Goal: Information Seeking & Learning: Find specific fact

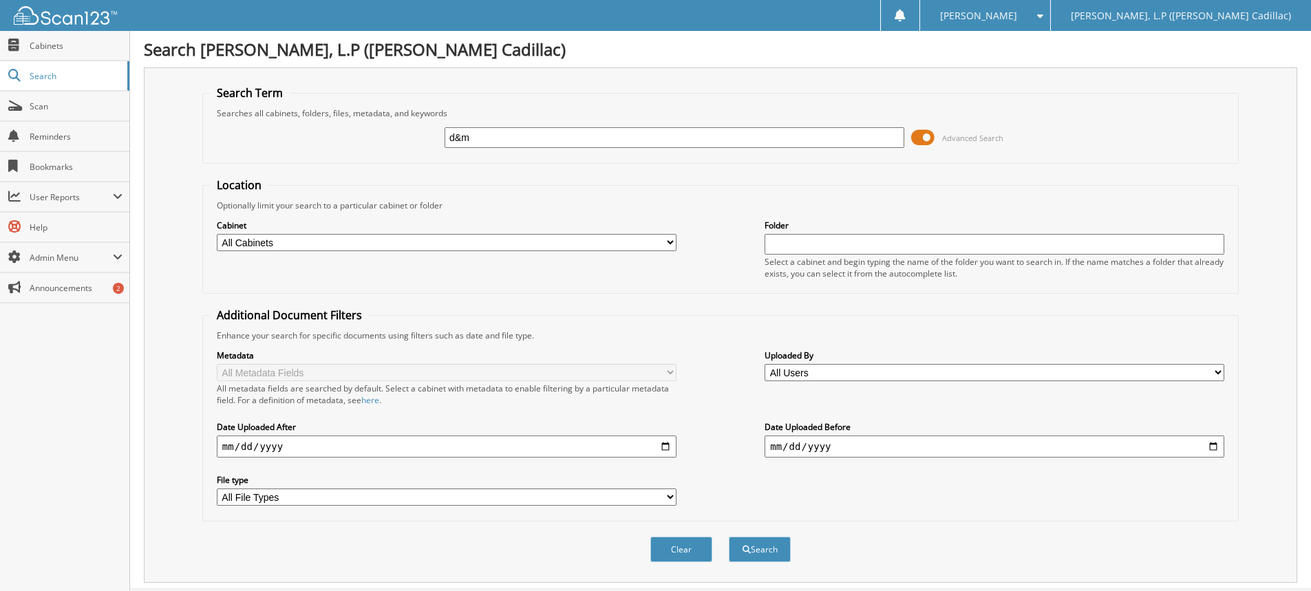
type input "d&m"
click at [921, 140] on span at bounding box center [922, 137] width 23 height 21
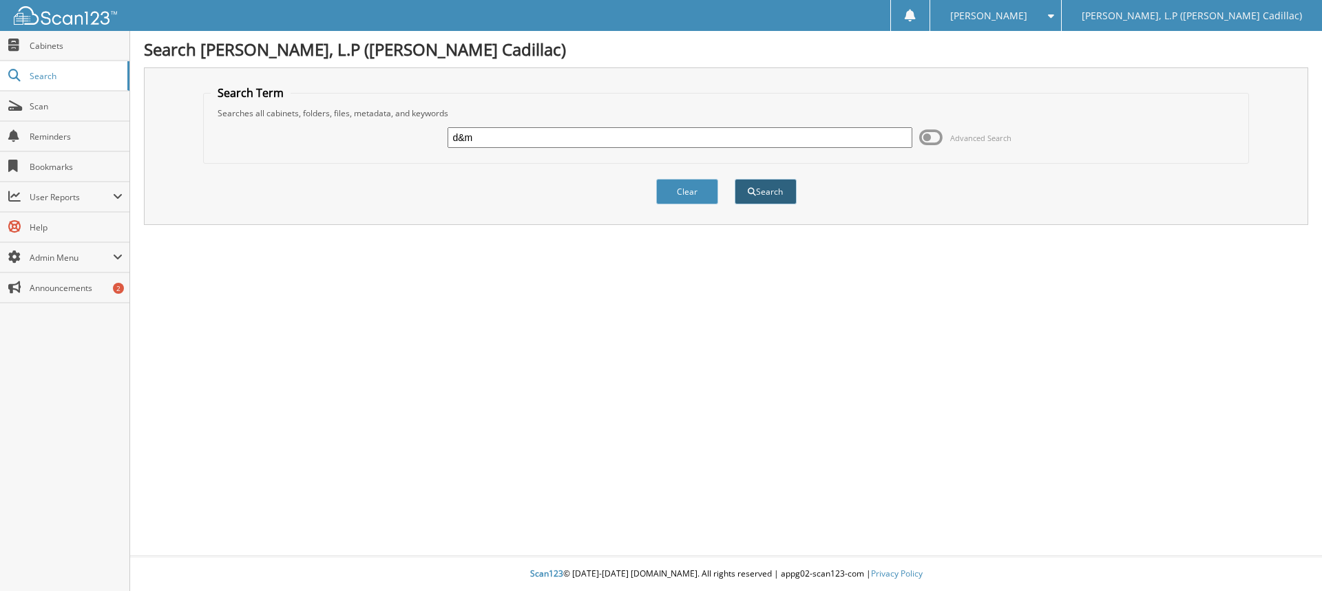
click at [774, 193] on button "Search" at bounding box center [765, 191] width 62 height 25
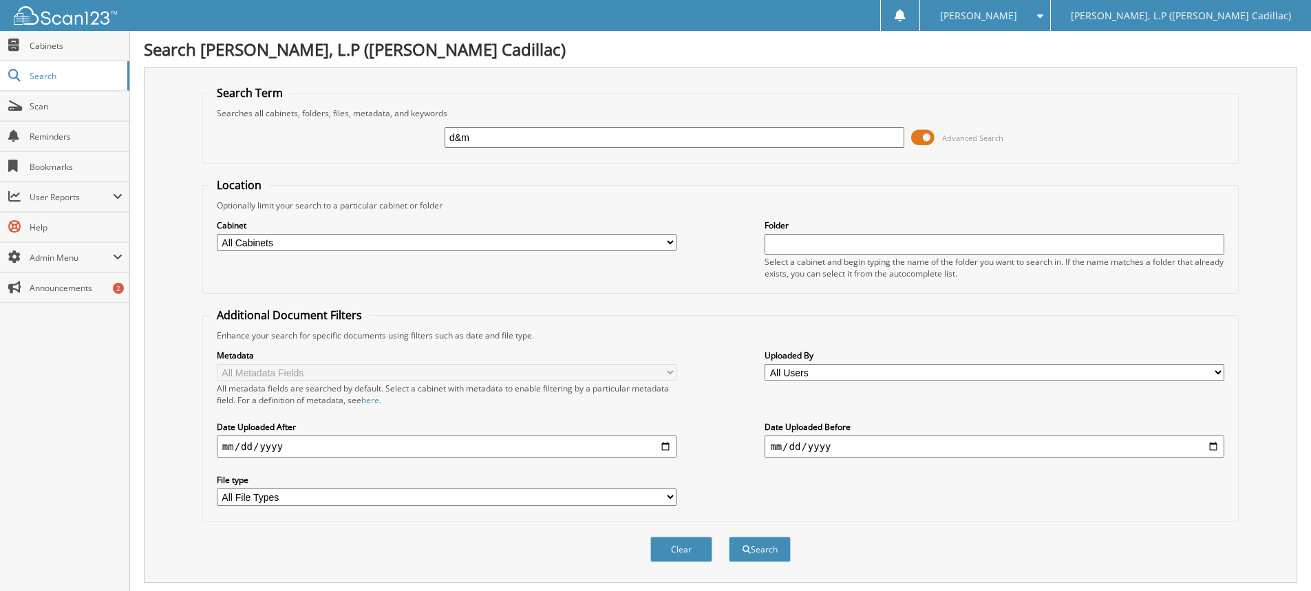
click at [924, 137] on span at bounding box center [922, 137] width 23 height 21
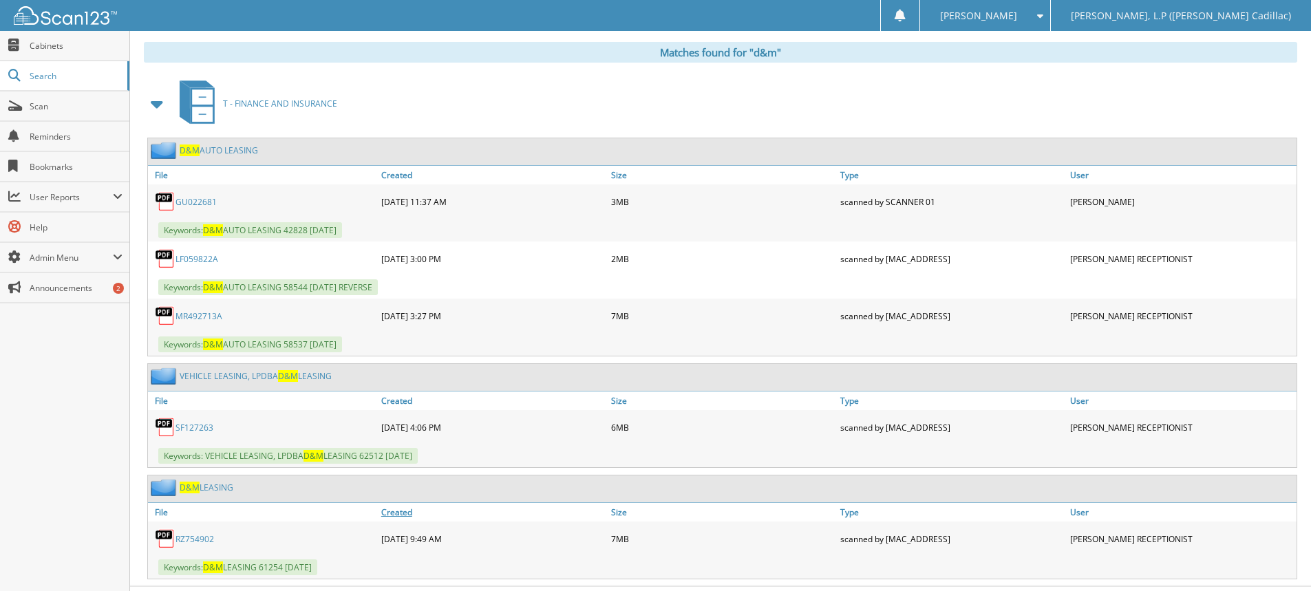
scroll to position [233, 0]
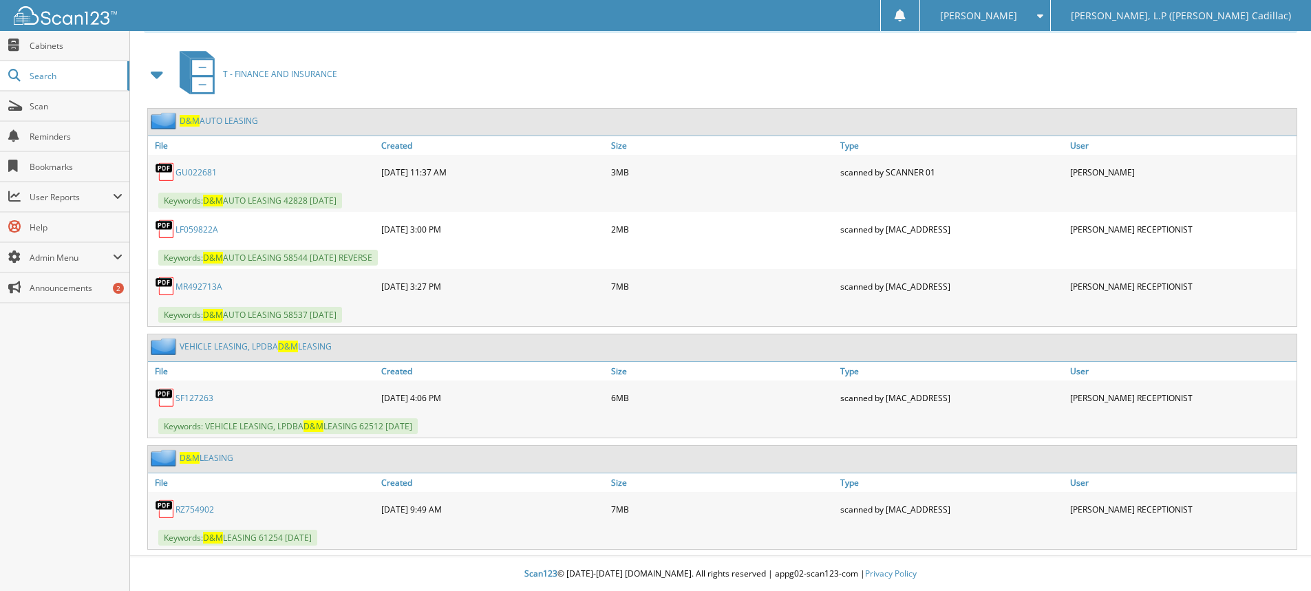
click at [194, 396] on link "SF127263" at bounding box center [195, 398] width 38 height 12
click at [203, 229] on link "LF059822A" at bounding box center [197, 230] width 43 height 12
click at [185, 511] on link "RZ754902" at bounding box center [195, 510] width 39 height 12
